Goal: Entertainment & Leisure: Consume media (video, audio)

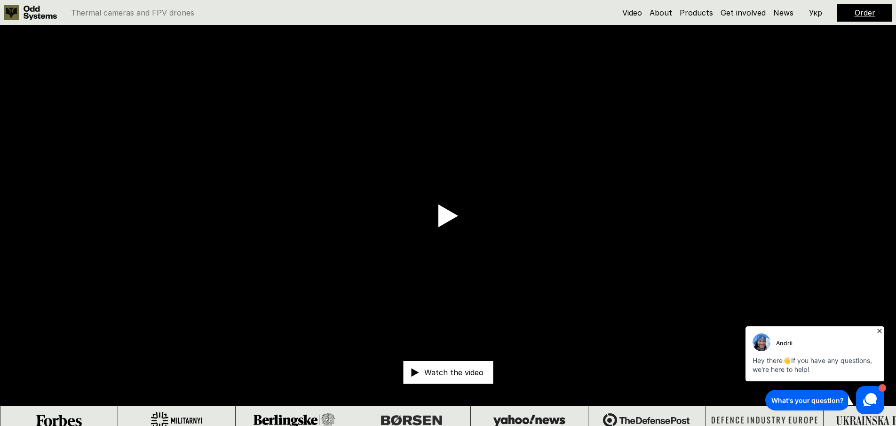
click at [411, 204] on video at bounding box center [448, 215] width 896 height 381
click at [445, 219] on use at bounding box center [448, 216] width 20 height 23
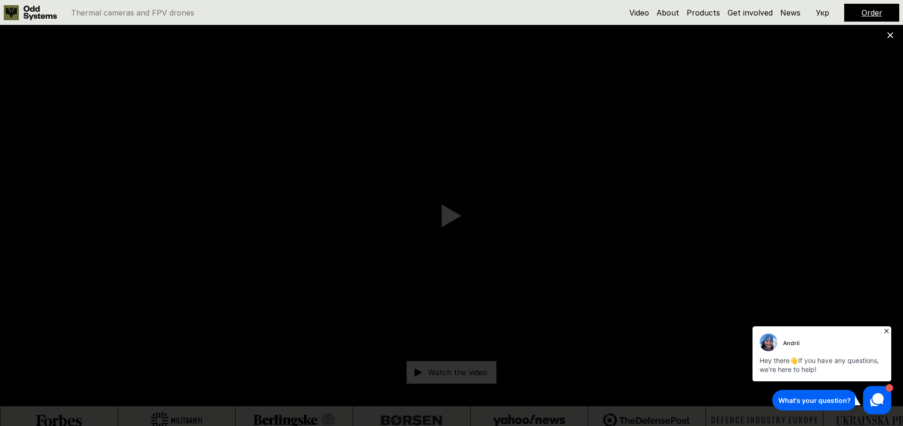
click at [887, 329] on icon at bounding box center [886, 330] width 9 height 9
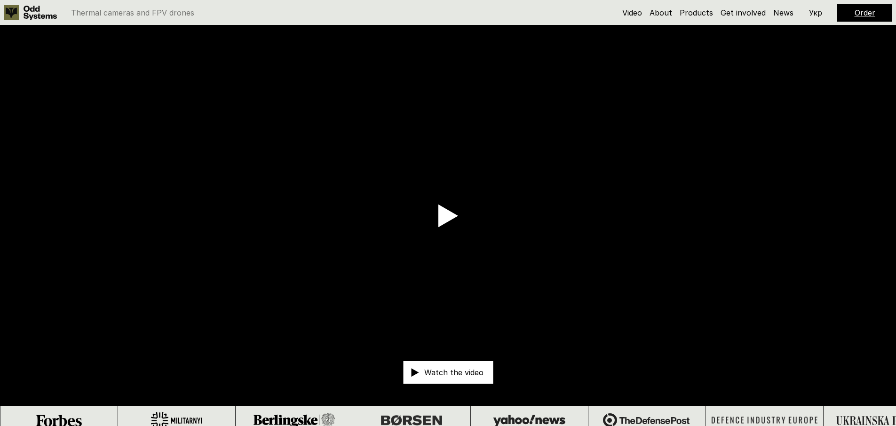
click at [404, 181] on video at bounding box center [448, 215] width 896 height 381
click at [448, 223] on icon at bounding box center [448, 216] width 20 height 24
